Goal: Task Accomplishment & Management: Use online tool/utility

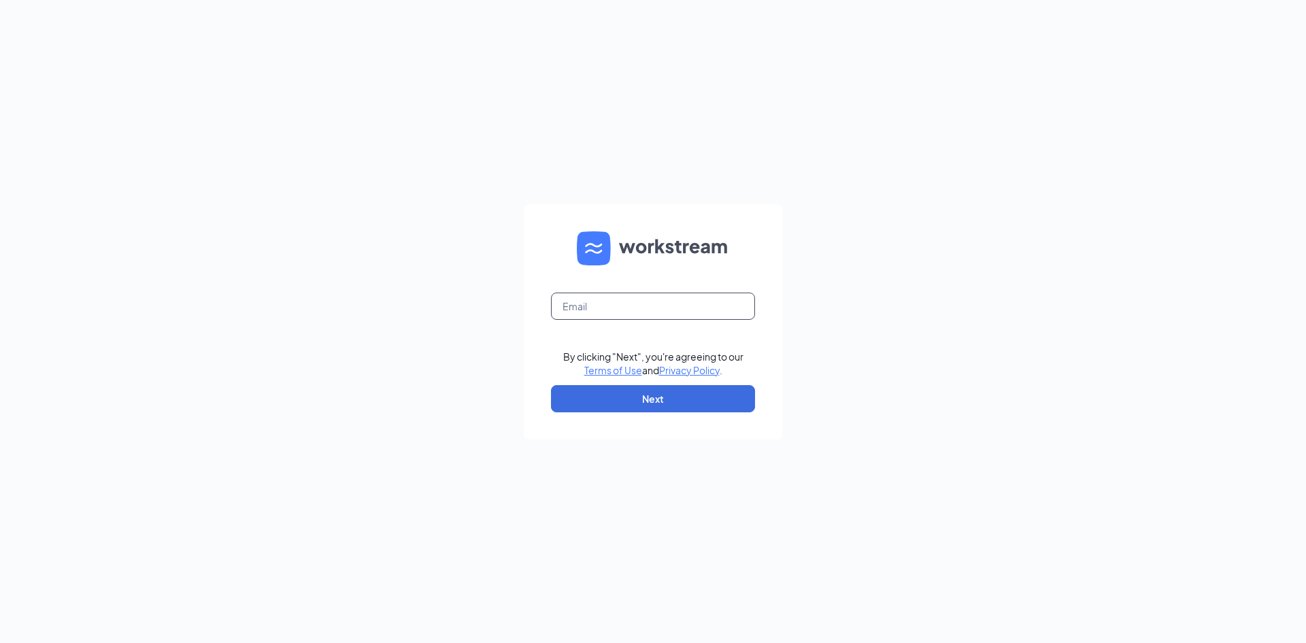
click at [640, 301] on input "text" at bounding box center [653, 305] width 204 height 27
type input "01794@chick-fil-a.com"
click at [633, 394] on button "Next" at bounding box center [653, 398] width 204 height 27
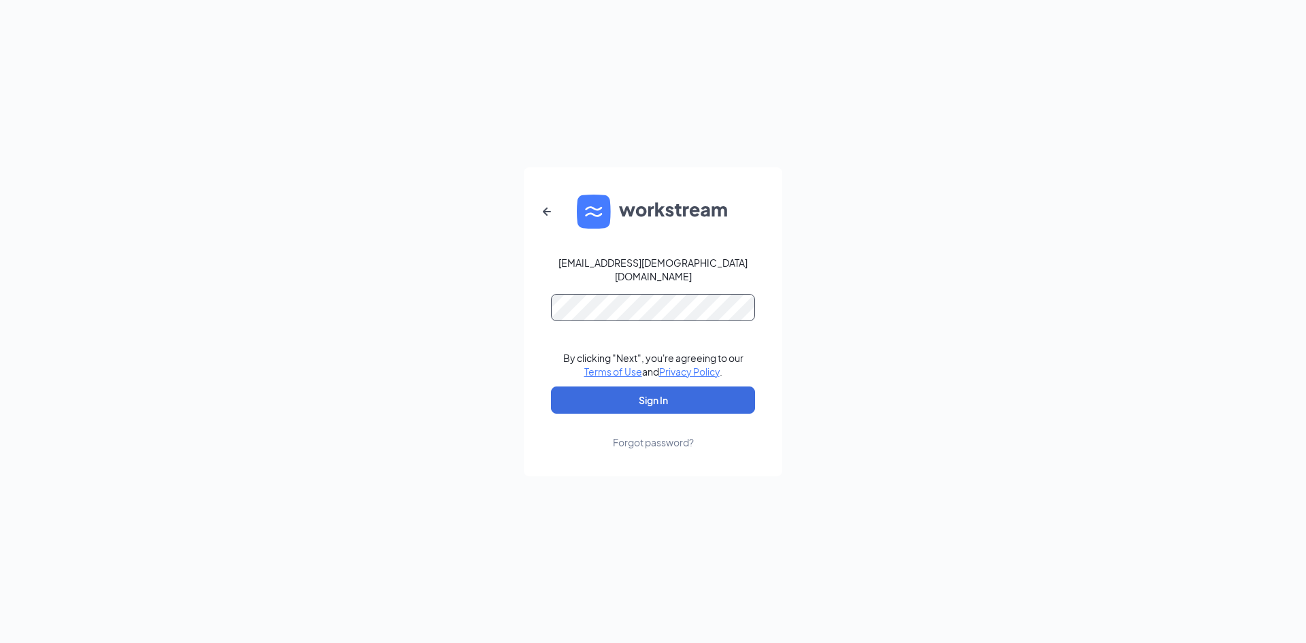
click at [551, 386] on button "Sign In" at bounding box center [653, 399] width 204 height 27
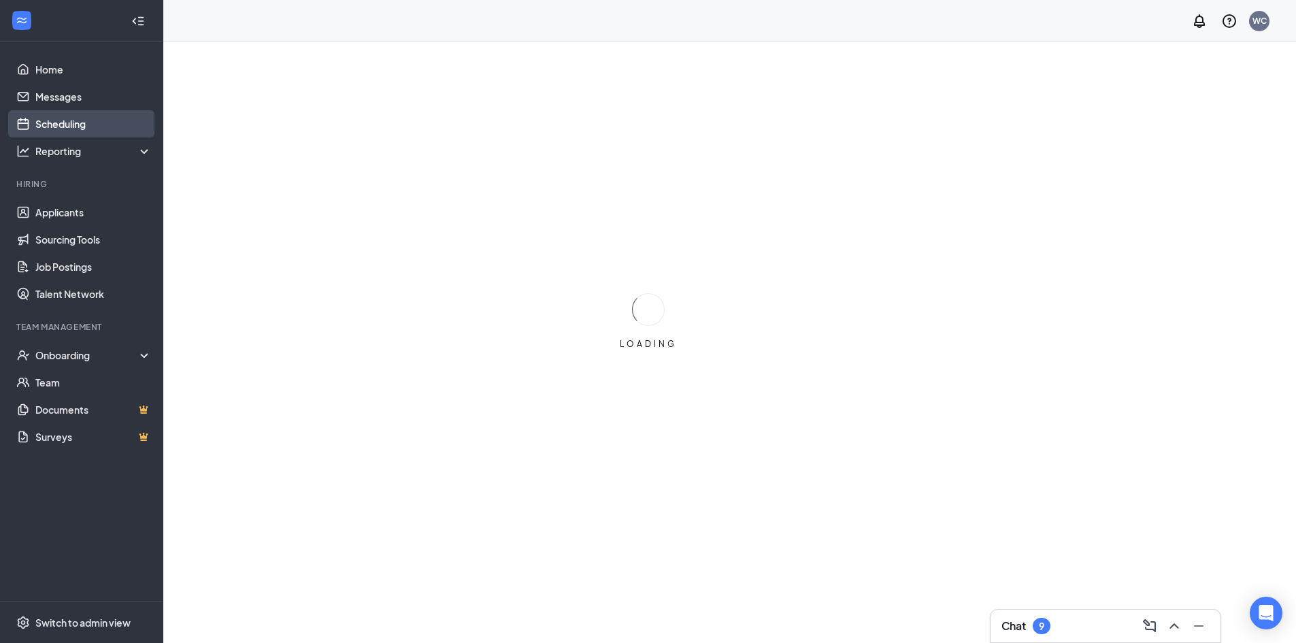
click at [94, 123] on link "Scheduling" at bounding box center [93, 123] width 116 height 27
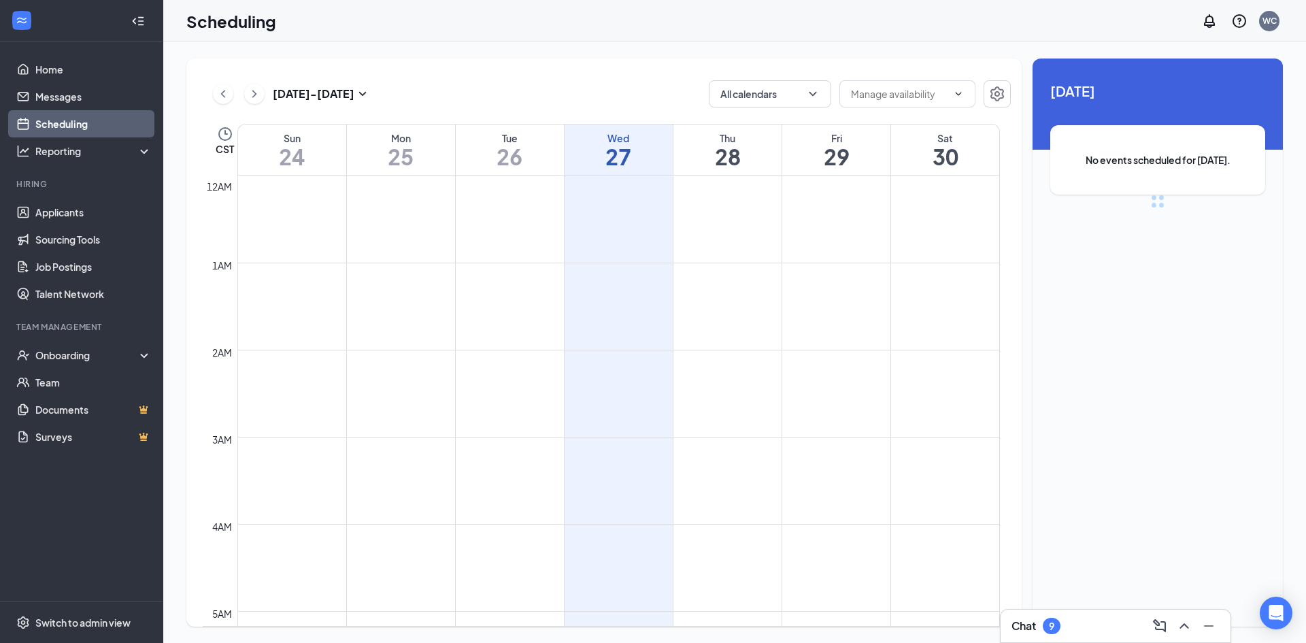
scroll to position [669, 0]
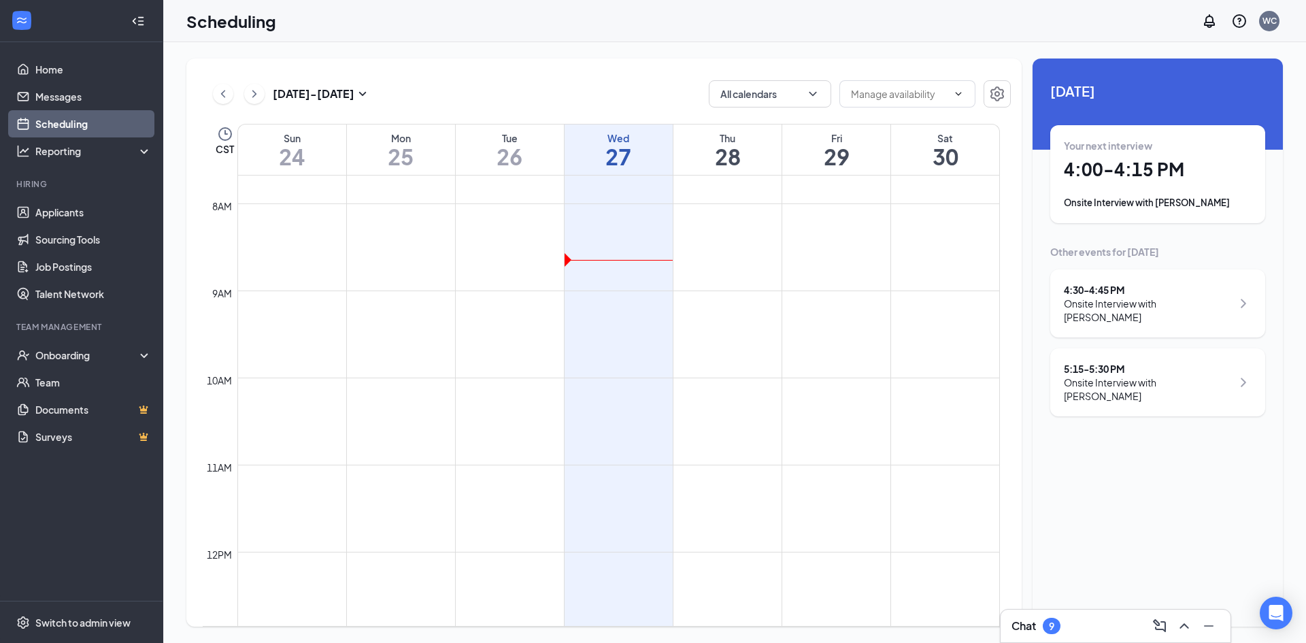
click at [745, 156] on h1 "28" at bounding box center [727, 156] width 108 height 23
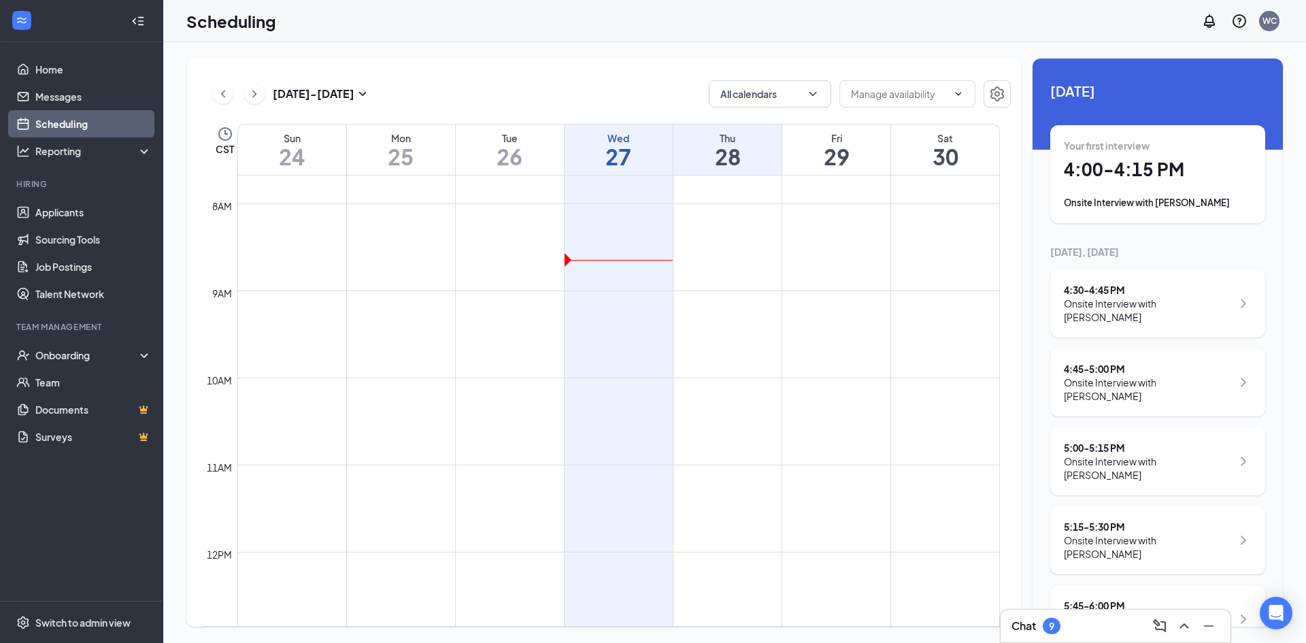
click at [842, 154] on h1 "29" at bounding box center [836, 156] width 108 height 23
